Goal: Task Accomplishment & Management: Use online tool/utility

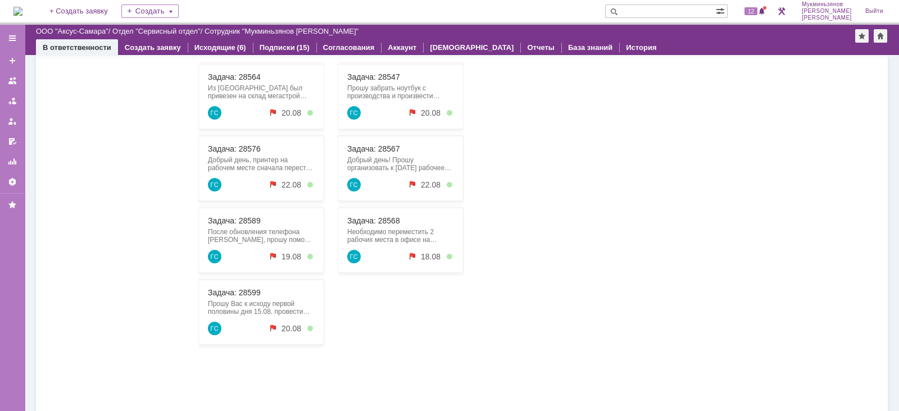
click at [232, 136] on div "Задача: 28576 Добрый день, принтер на рабочем месте сначала перестал сканироват…" at bounding box center [261, 168] width 126 height 65
click at [234, 146] on link "Задача: 28576" at bounding box center [234, 148] width 53 height 9
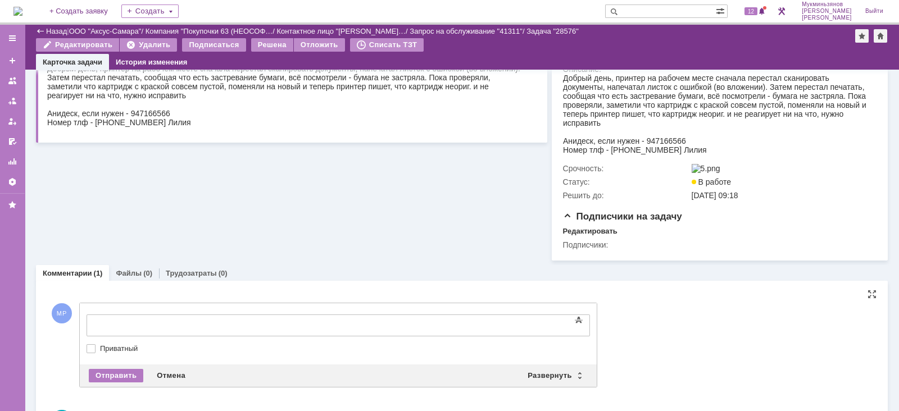
click at [201, 318] on body at bounding box center [178, 324] width 168 height 19
click at [113, 382] on div "Отправить" at bounding box center [116, 375] width 54 height 13
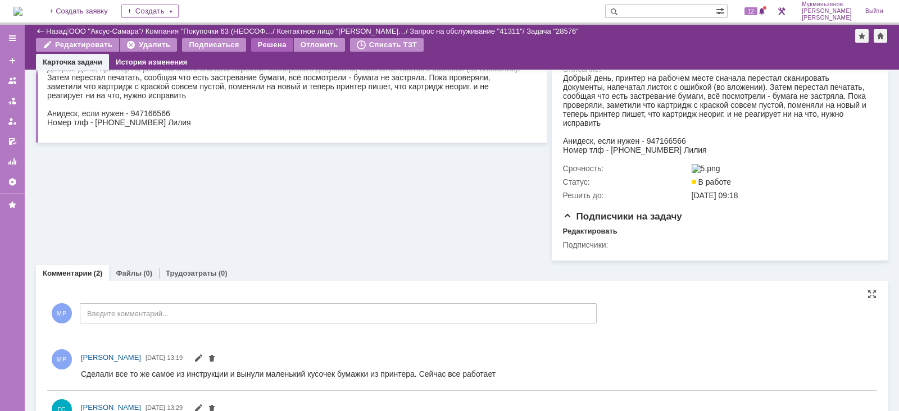
click at [253, 41] on div "Решена" at bounding box center [272, 44] width 42 height 13
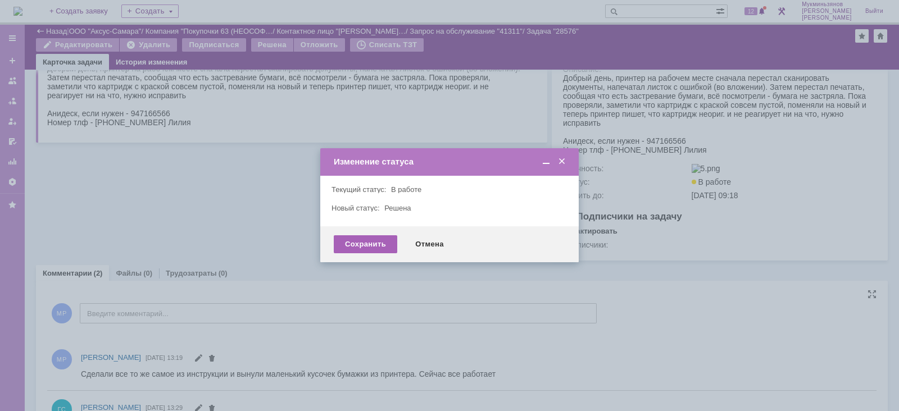
click at [359, 243] on div "Сохранить" at bounding box center [365, 244] width 63 height 18
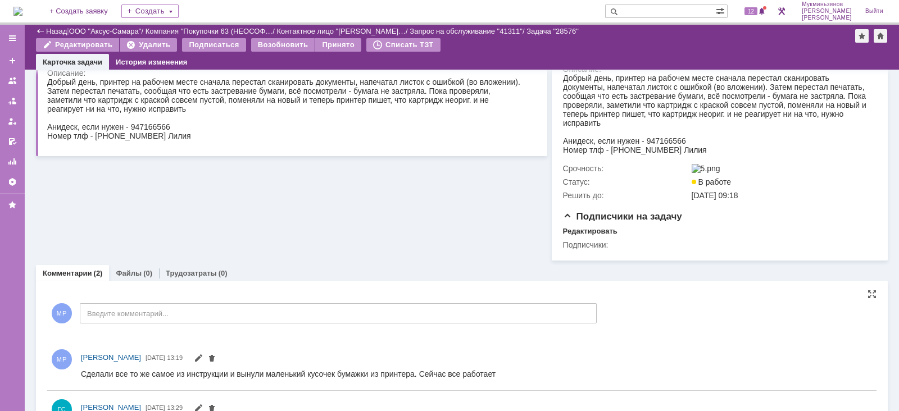
click at [47, 7] on div "На домашнюю + Создать заявку Создать 12 Мукминьзянов [PERSON_NAME]" at bounding box center [449, 12] width 899 height 25
click at [22, 10] on img at bounding box center [17, 11] width 9 height 9
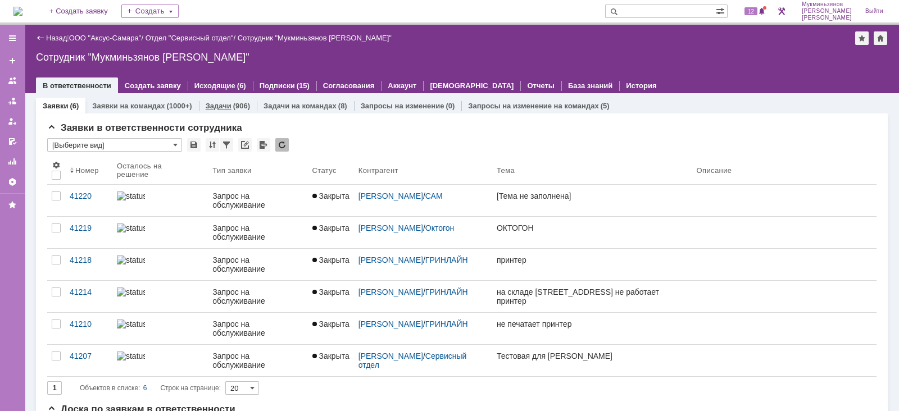
click at [213, 103] on link "Задачи" at bounding box center [219, 106] width 26 height 8
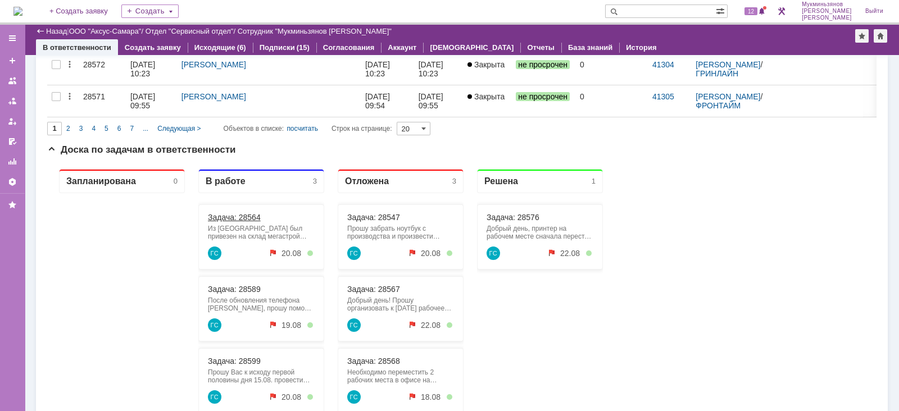
click at [244, 217] on link "Задача: 28564" at bounding box center [234, 217] width 53 height 9
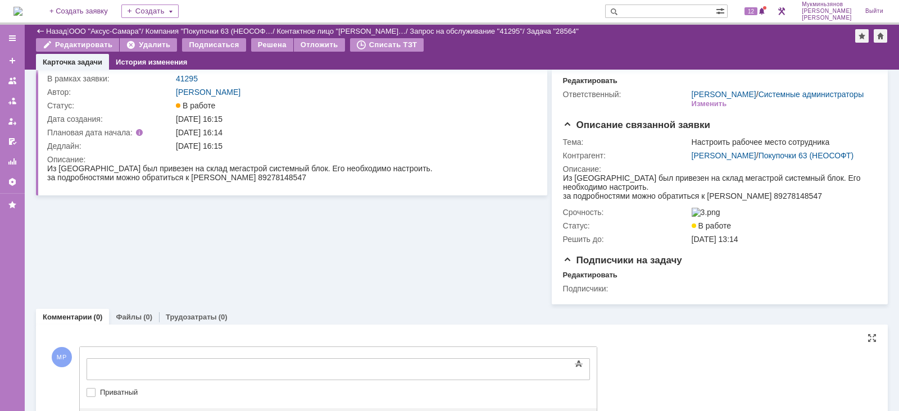
click at [242, 364] on div at bounding box center [178, 367] width 160 height 9
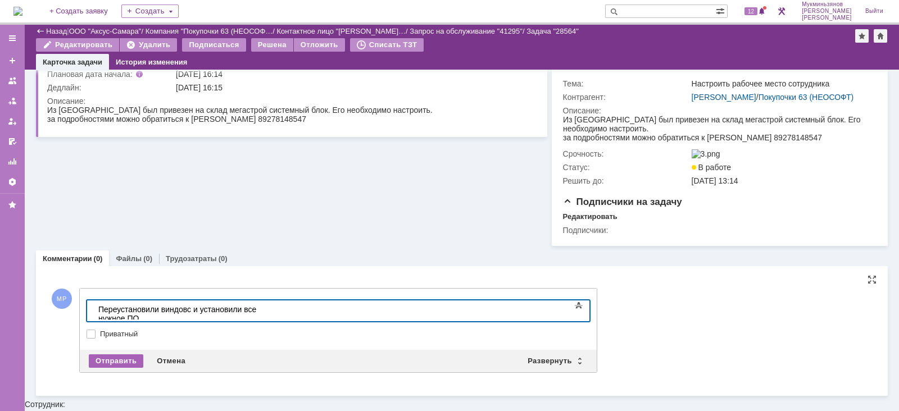
click at [120, 368] on div "Отправить" at bounding box center [116, 360] width 54 height 13
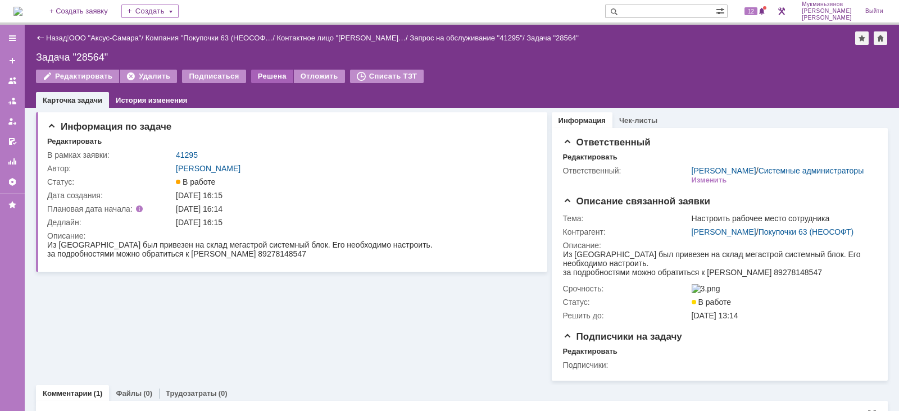
click at [260, 75] on div "Решена" at bounding box center [272, 76] width 42 height 13
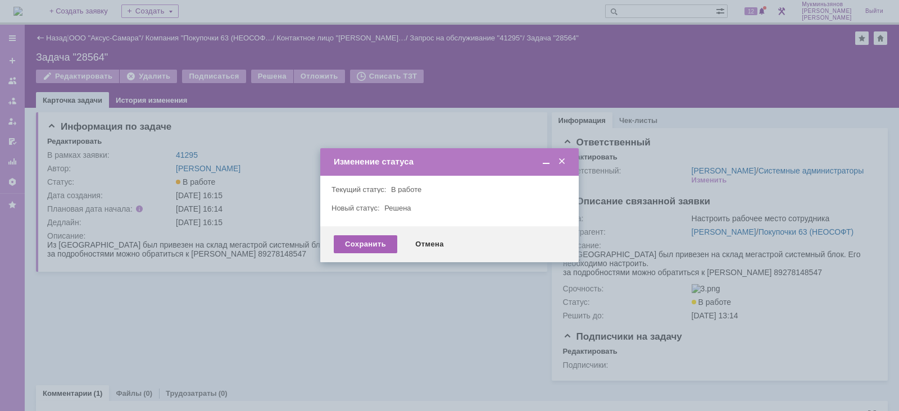
click at [347, 239] on div "Сохранить" at bounding box center [365, 244] width 63 height 18
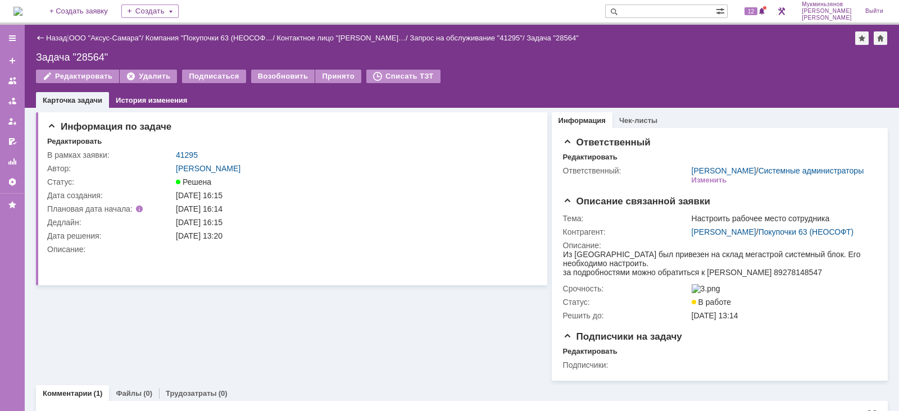
click at [22, 10] on img at bounding box center [17, 11] width 9 height 9
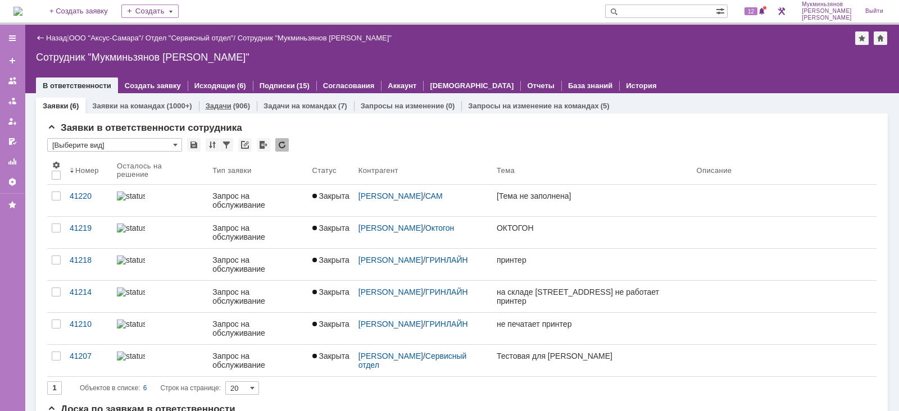
click at [233, 100] on div "Задачи (906)" at bounding box center [228, 106] width 58 height 16
